Goal: Book appointment/travel/reservation

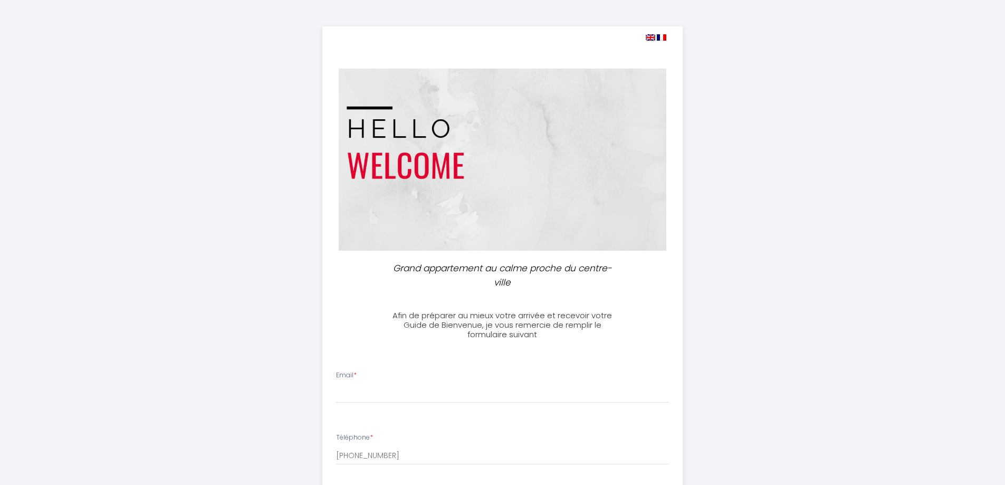
select select
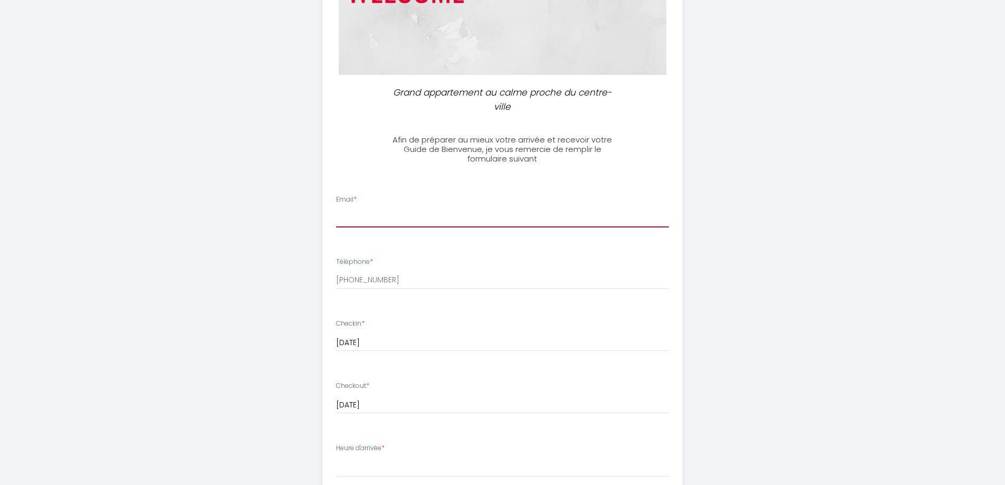
click at [398, 219] on input "Email *" at bounding box center [502, 217] width 333 height 19
type input "[PERSON_NAME][EMAIL_ADDRESS][DOMAIN_NAME]"
click at [136, 218] on div "Grand appartement au calme proche du centre-ville Afin de préparer au mieux vot…" at bounding box center [502, 334] width 1005 height 1020
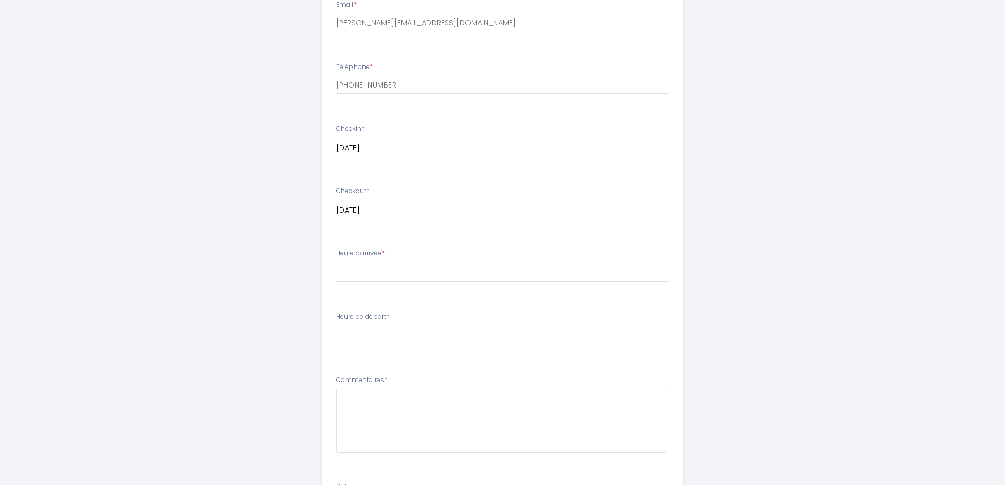
scroll to position [527, 0]
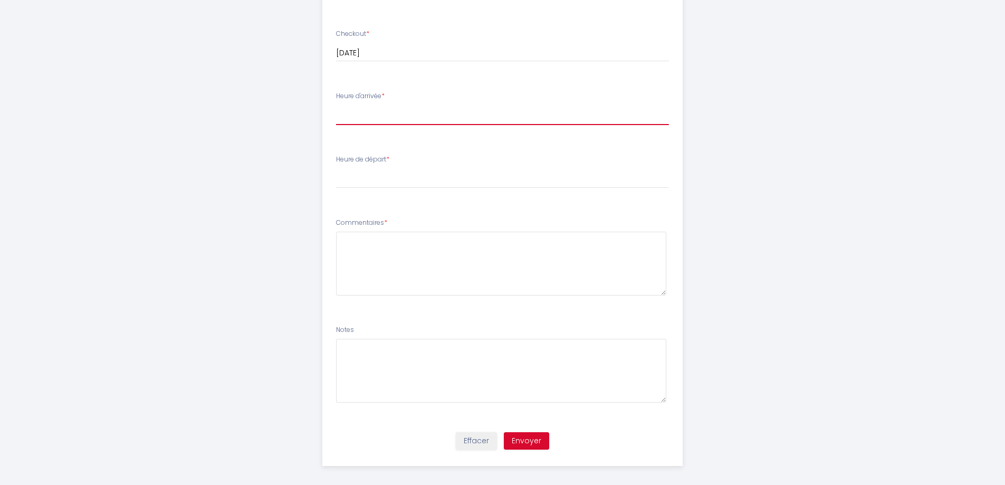
click at [389, 111] on select "15:00 15:30 16:00 16:30 17:00 17:30 18:00 18:30 19:00 19:30 20:00 20:30 21:00 2…" at bounding box center [502, 115] width 333 height 20
select select "17:30"
click at [336, 105] on select "15:00 15:30 16:00 16:30 17:00 17:30 18:00 18:30 19:00 19:30 20:00 20:30 21:00 2…" at bounding box center [502, 115] width 333 height 20
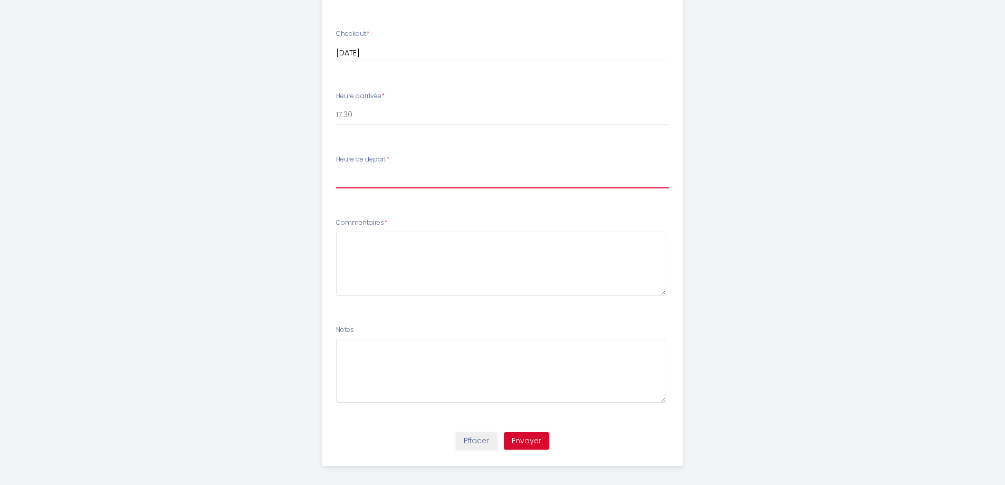
click at [389, 178] on select "00:00 00:30 01:00 01:30 02:00 02:30 03:00 03:30 04:00 04:30 05:00 05:30 06:00 0…" at bounding box center [502, 178] width 333 height 20
select select "11:00"
click at [336, 168] on select "00:00 00:30 01:00 01:30 02:00 02:30 03:00 03:30 04:00 04:30 05:00 05:30 06:00 0…" at bounding box center [502, 178] width 333 height 20
click at [362, 255] on textarea at bounding box center [501, 264] width 330 height 64
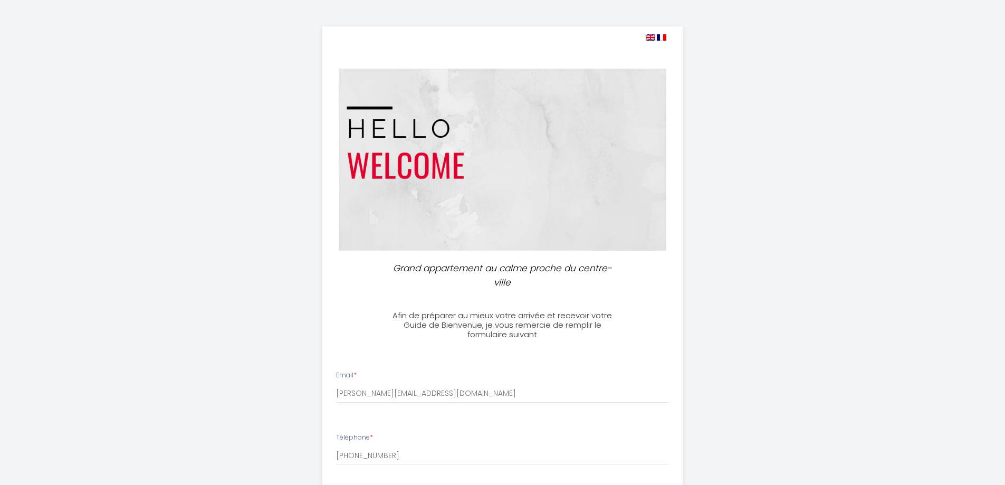
scroll to position [535, 0]
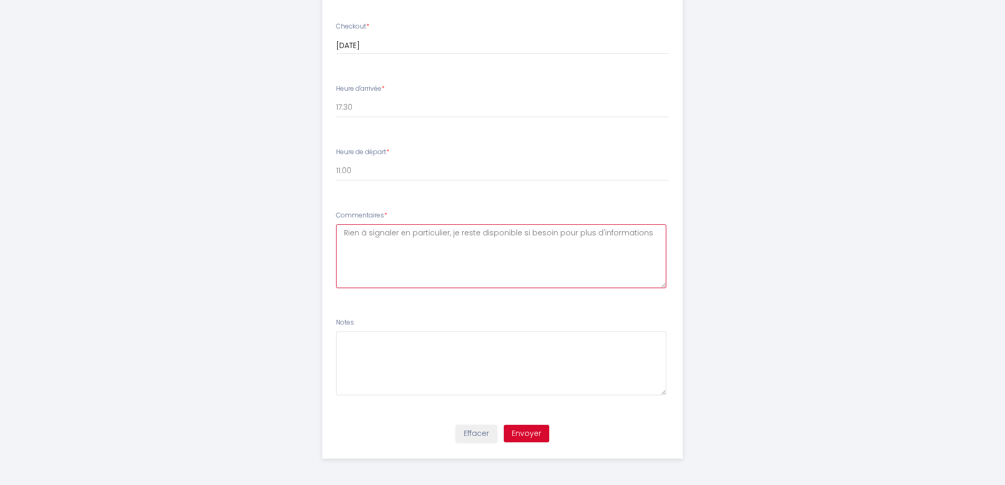
type textarea "Rien à signaler en particulier, je reste disponible si besoin pour plus d'infor…"
click at [534, 435] on button "Envoyer" at bounding box center [526, 434] width 45 height 18
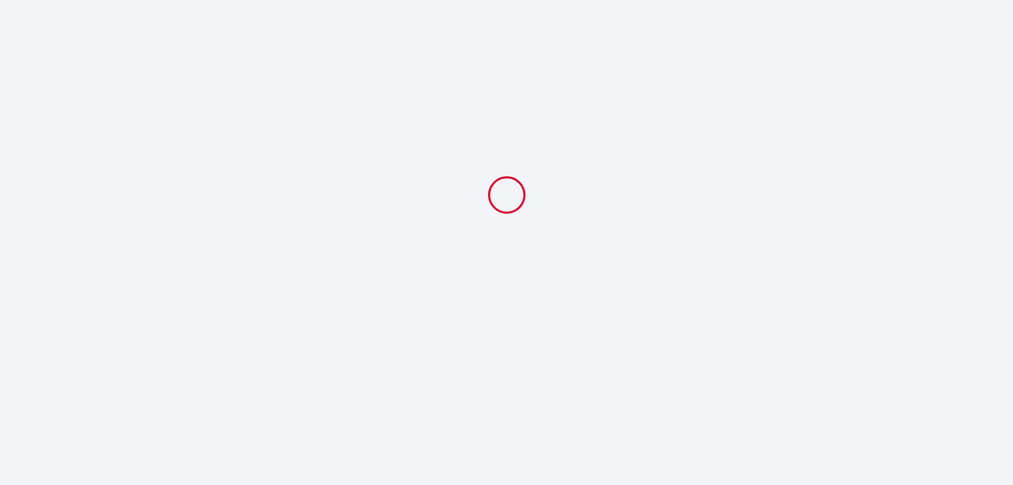
select select "17:30"
select select "11:00"
